Goal: Task Accomplishment & Management: Manage account settings

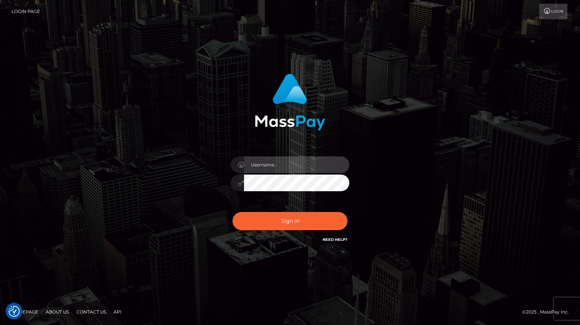
type input "[PERSON_NAME]"
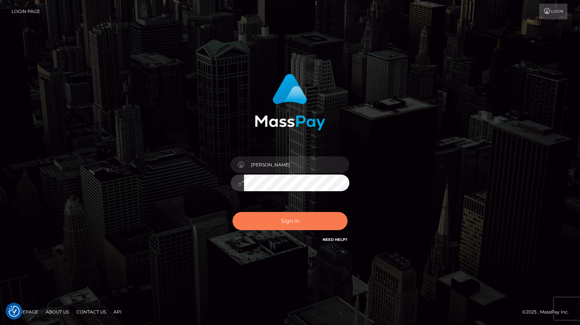
click at [260, 223] on button "Sign in" at bounding box center [290, 221] width 115 height 18
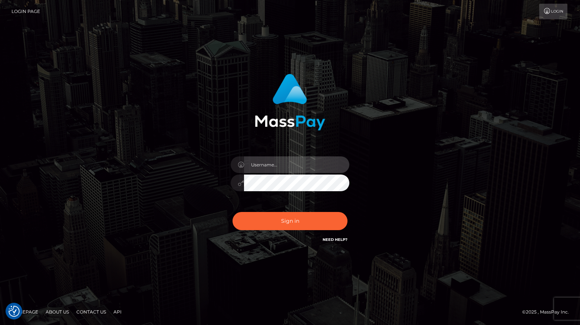
type input "[PERSON_NAME]"
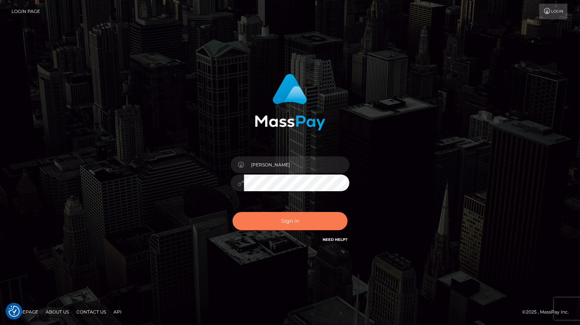
click at [266, 221] on button "Sign in" at bounding box center [290, 221] width 115 height 18
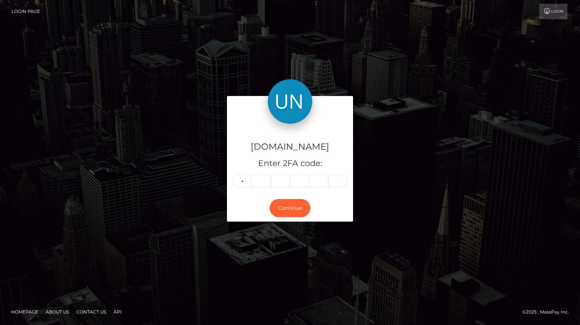
type input "6"
type input "7"
type input "4"
type input "7"
type input "6"
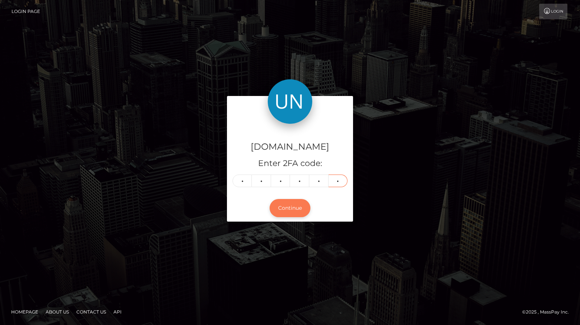
type input "3"
click at [285, 212] on button "Continue" at bounding box center [290, 208] width 41 height 18
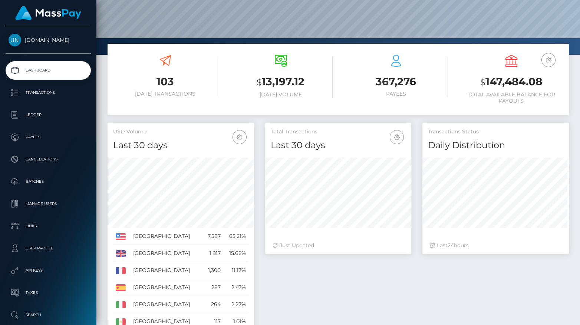
scroll to position [61, 0]
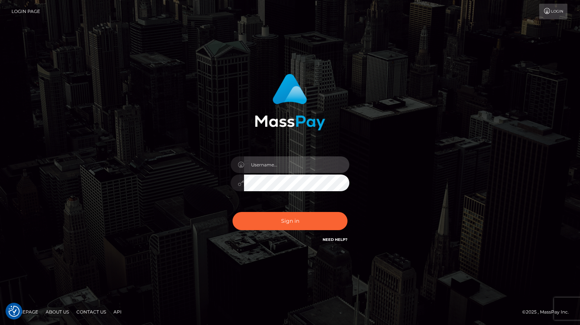
type input "Lou Jacobée"
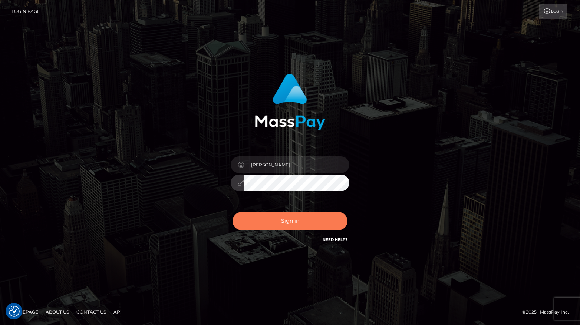
click at [268, 219] on button "Sign in" at bounding box center [290, 221] width 115 height 18
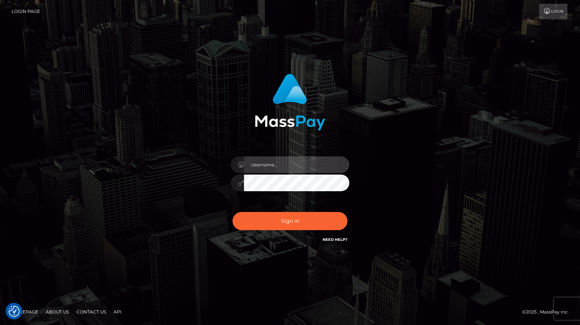
type input "Lou Jacobée"
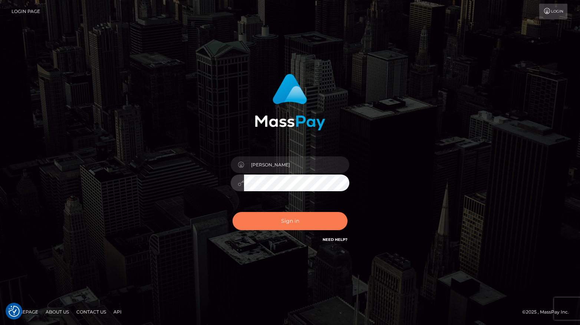
click at [276, 223] on button "Sign in" at bounding box center [290, 221] width 115 height 18
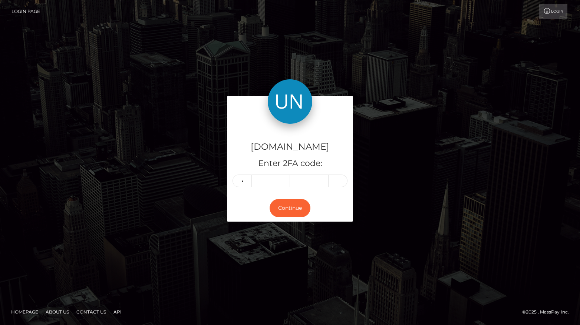
type input "9"
type input "5"
type input "7"
type input "1"
type input "5"
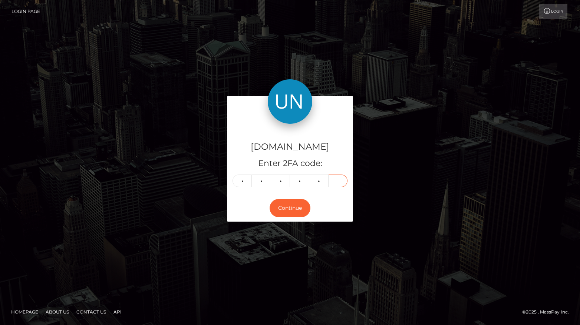
type input "4"
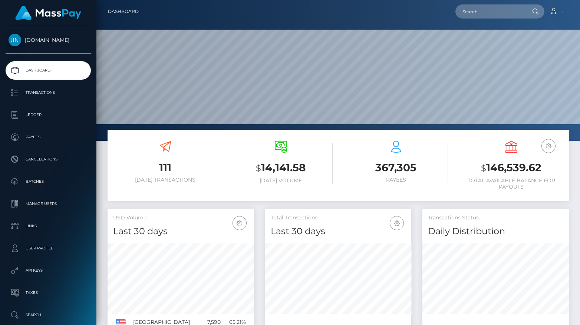
scroll to position [131, 146]
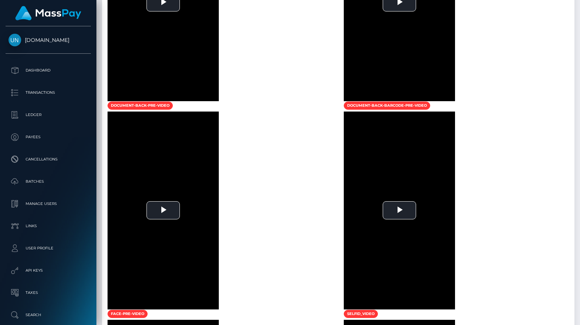
scroll to position [808, 0]
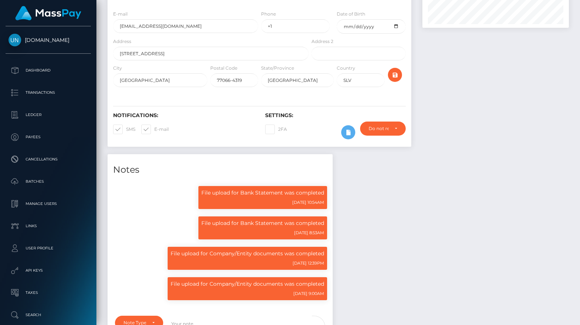
scroll to position [532, 0]
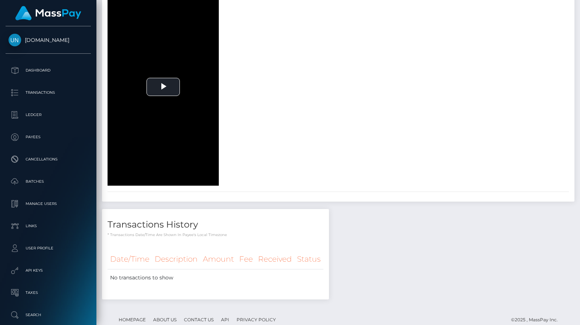
scroll to position [747, 0]
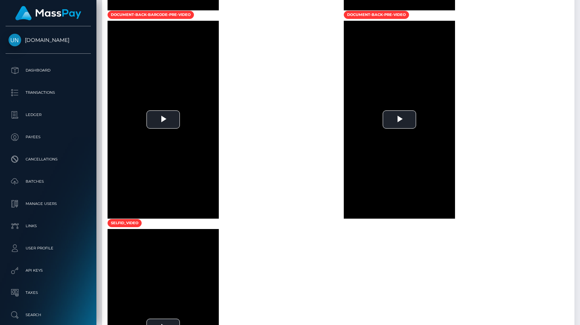
scroll to position [625, 0]
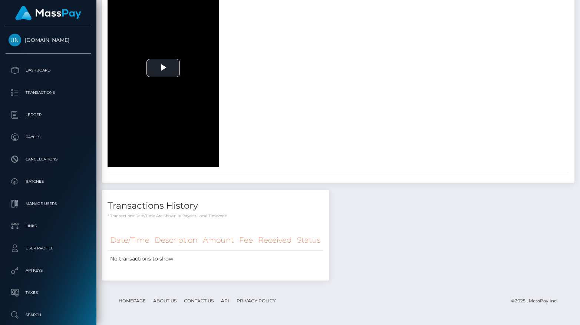
scroll to position [2106, 0]
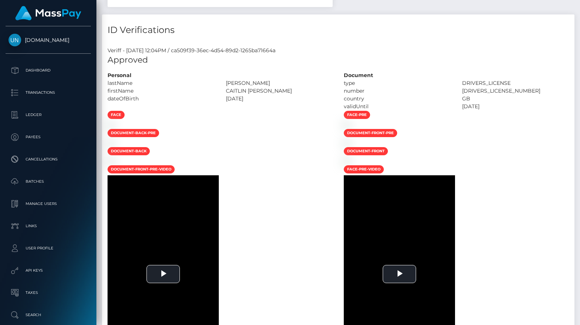
scroll to position [419, 0]
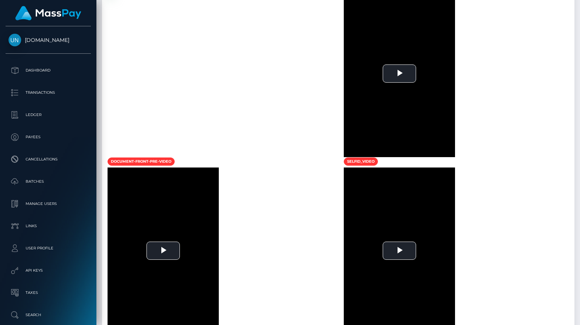
scroll to position [474, 0]
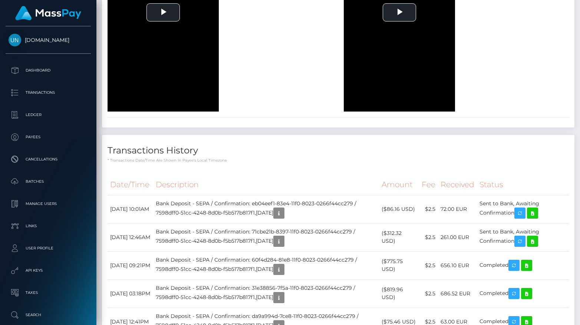
scroll to position [897, 0]
